Goal: Task Accomplishment & Management: Complete application form

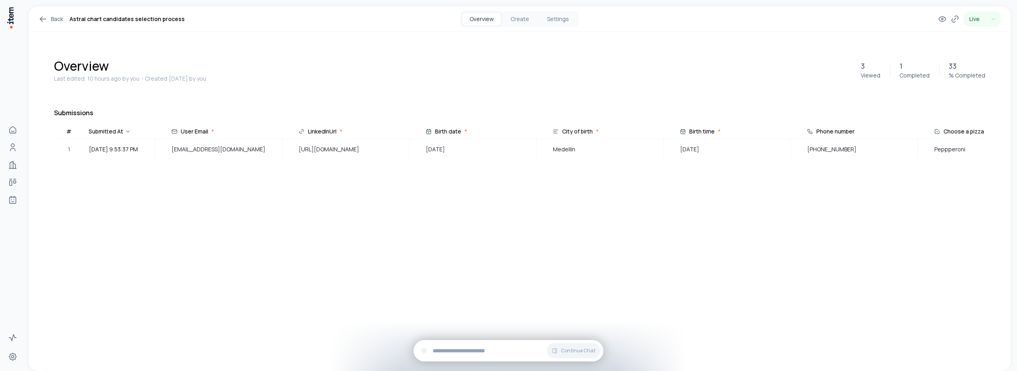
click at [46, 19] on icon at bounding box center [43, 19] width 10 height 10
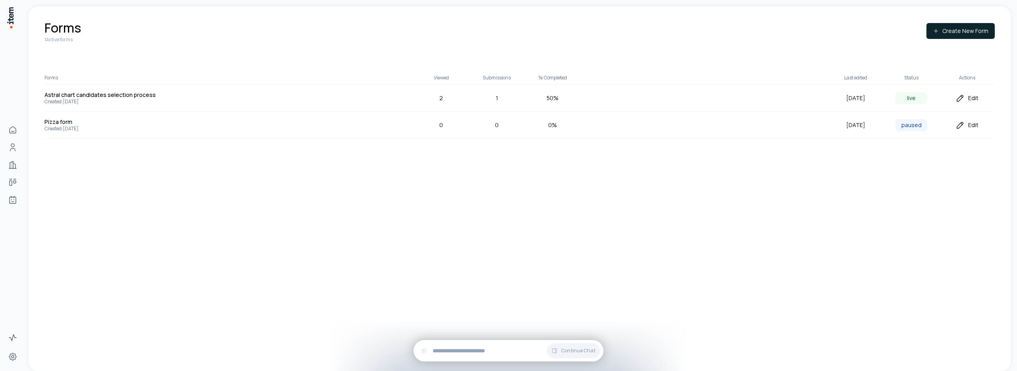
click at [963, 100] on icon at bounding box center [961, 98] width 10 height 10
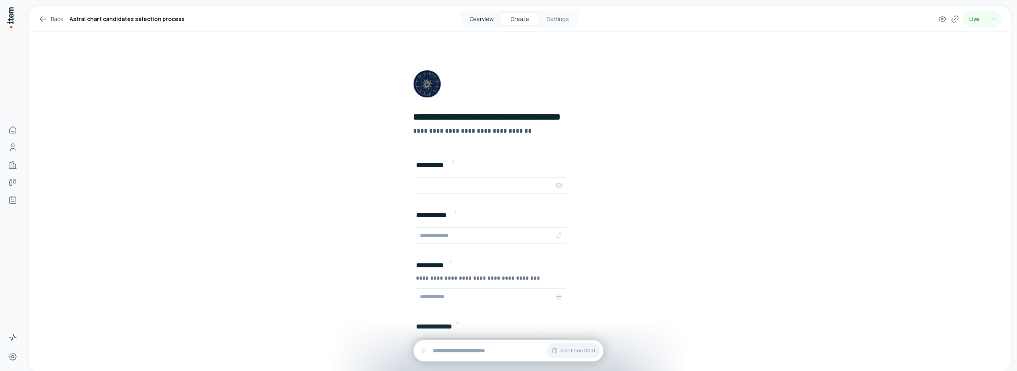
click at [469, 21] on button "Overview" at bounding box center [481, 19] width 38 height 13
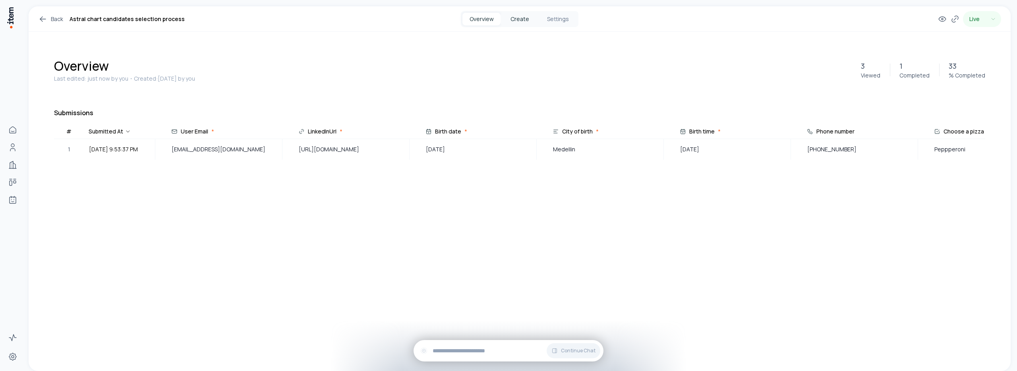
click at [512, 23] on button "Create" at bounding box center [520, 19] width 38 height 13
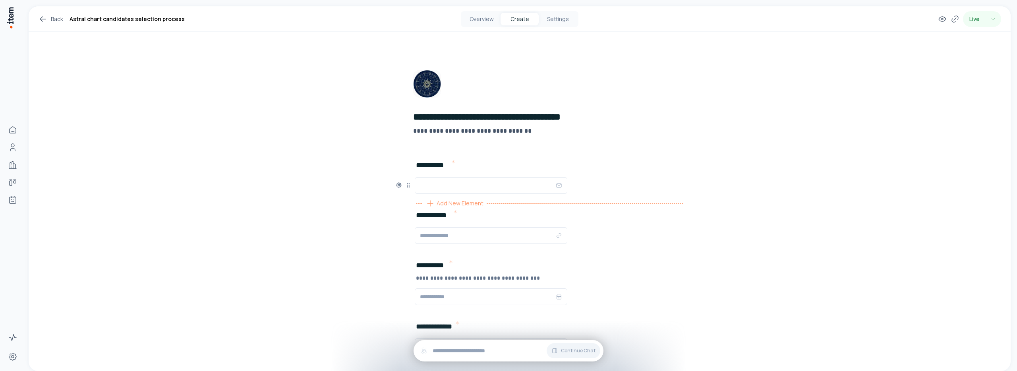
click at [437, 200] on span "Add New Element" at bounding box center [460, 203] width 47 height 9
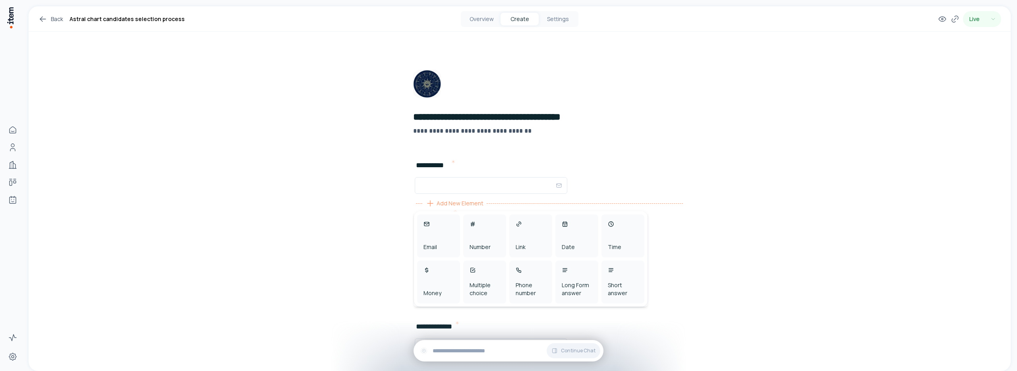
click at [340, 221] on div "**********" at bounding box center [520, 363] width 982 height 714
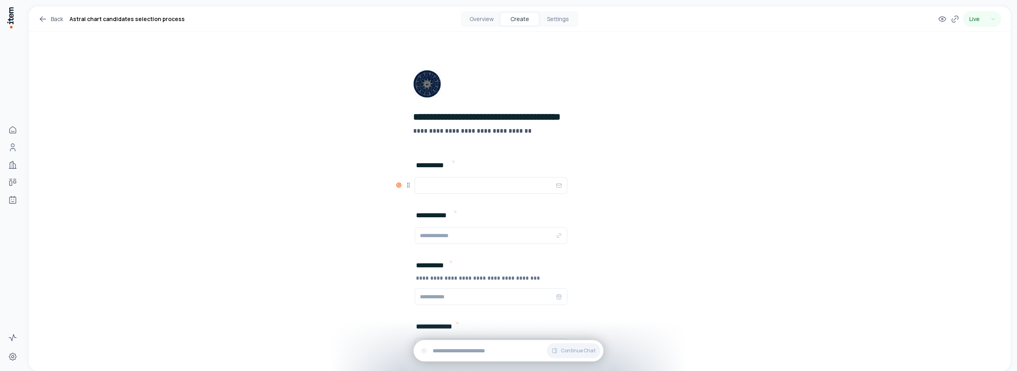
click at [398, 185] on icon at bounding box center [399, 185] width 2 height 2
type button "on"
click at [299, 150] on div "**********" at bounding box center [520, 363] width 982 height 714
click at [561, 18] on button "Settings" at bounding box center [558, 19] width 38 height 13
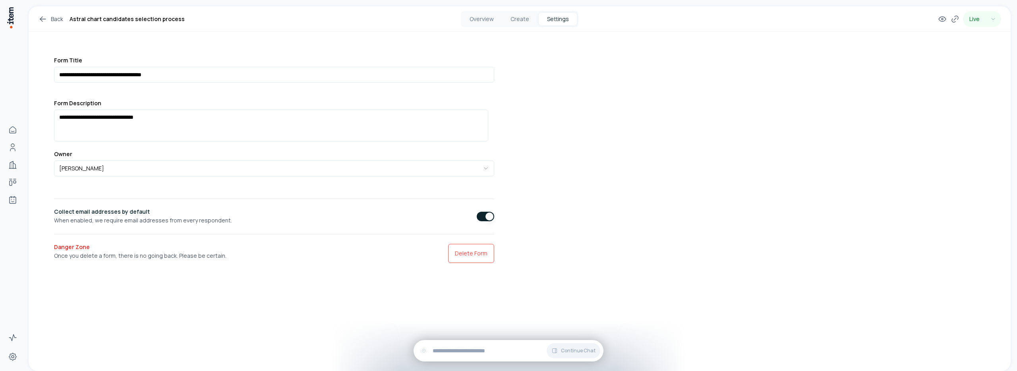
click at [43, 17] on icon at bounding box center [43, 19] width 10 height 10
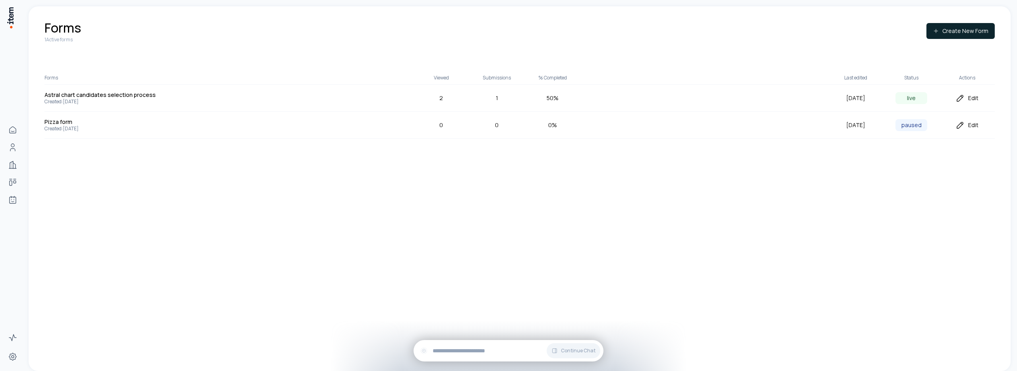
click at [971, 127] on div "Edit" at bounding box center [967, 125] width 56 height 10
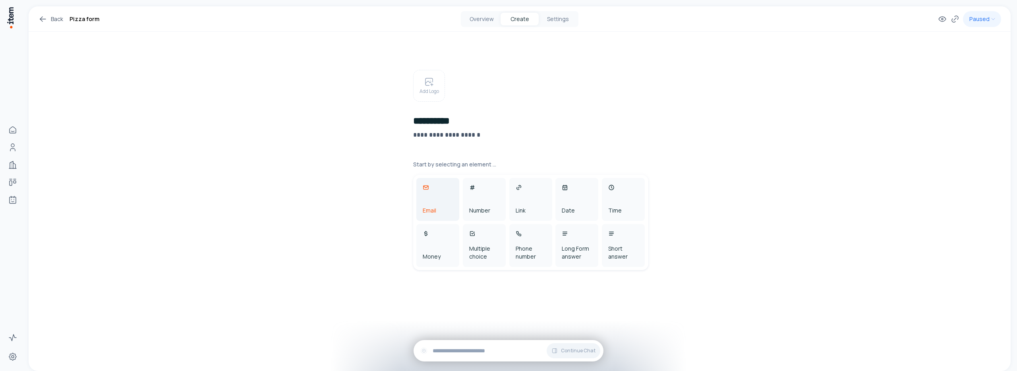
click at [425, 215] on div "Email" at bounding box center [437, 199] width 43 height 43
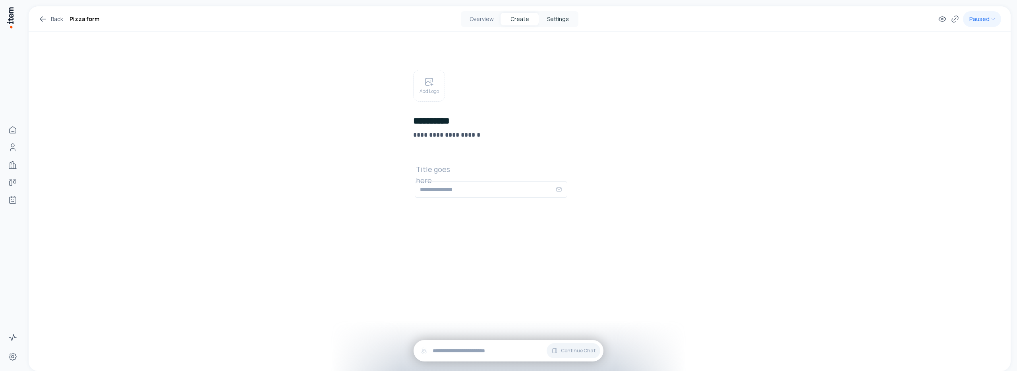
click at [569, 19] on button "Settings" at bounding box center [558, 19] width 38 height 13
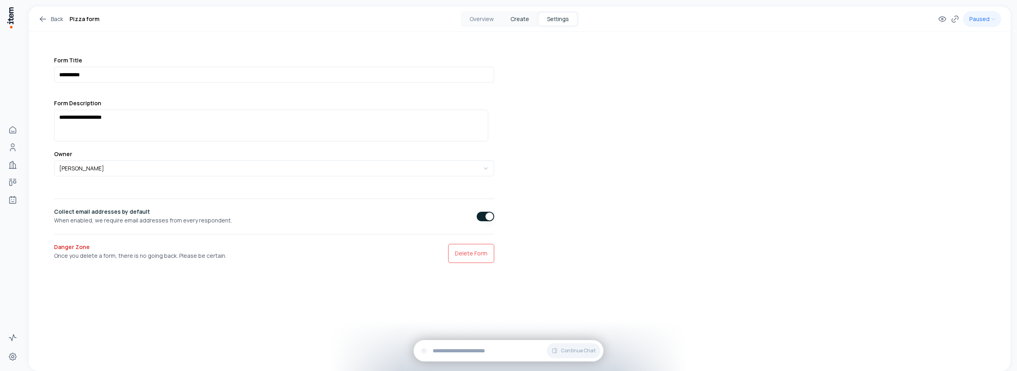
click at [535, 22] on button "Create" at bounding box center [520, 19] width 38 height 13
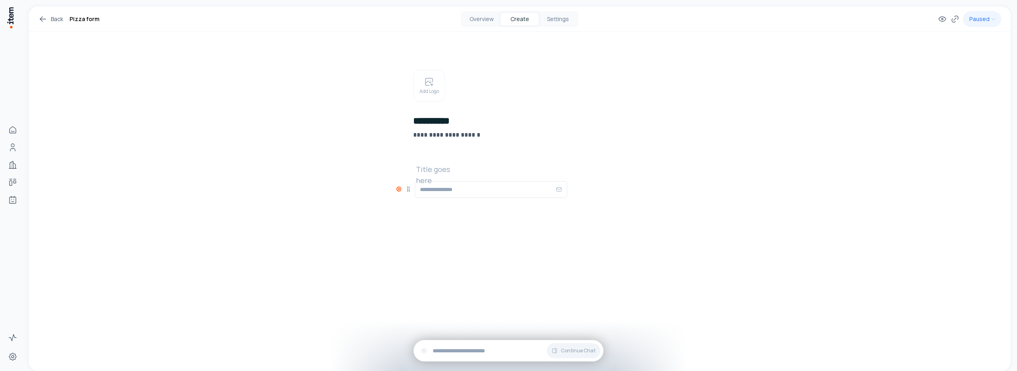
click at [401, 190] on icon at bounding box center [399, 189] width 5 height 5
click at [389, 213] on button "button" at bounding box center [387, 214] width 13 height 7
click at [357, 142] on div "**********" at bounding box center [520, 135] width 982 height 258
click at [408, 191] on icon at bounding box center [408, 188] width 6 height 6
click at [557, 19] on button "Settings" at bounding box center [558, 19] width 38 height 13
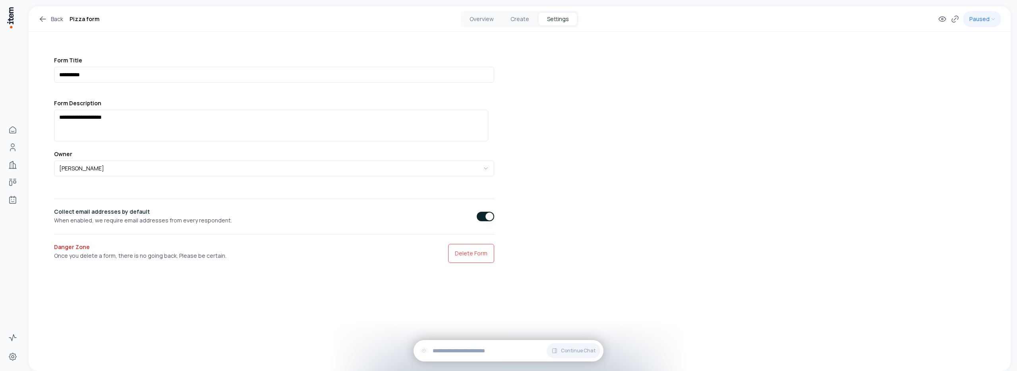
click at [480, 218] on button "button" at bounding box center [485, 217] width 17 height 10
click at [525, 22] on button "Create" at bounding box center [520, 19] width 38 height 13
click at [520, 20] on button "Create" at bounding box center [520, 19] width 38 height 13
